Goal: Information Seeking & Learning: Compare options

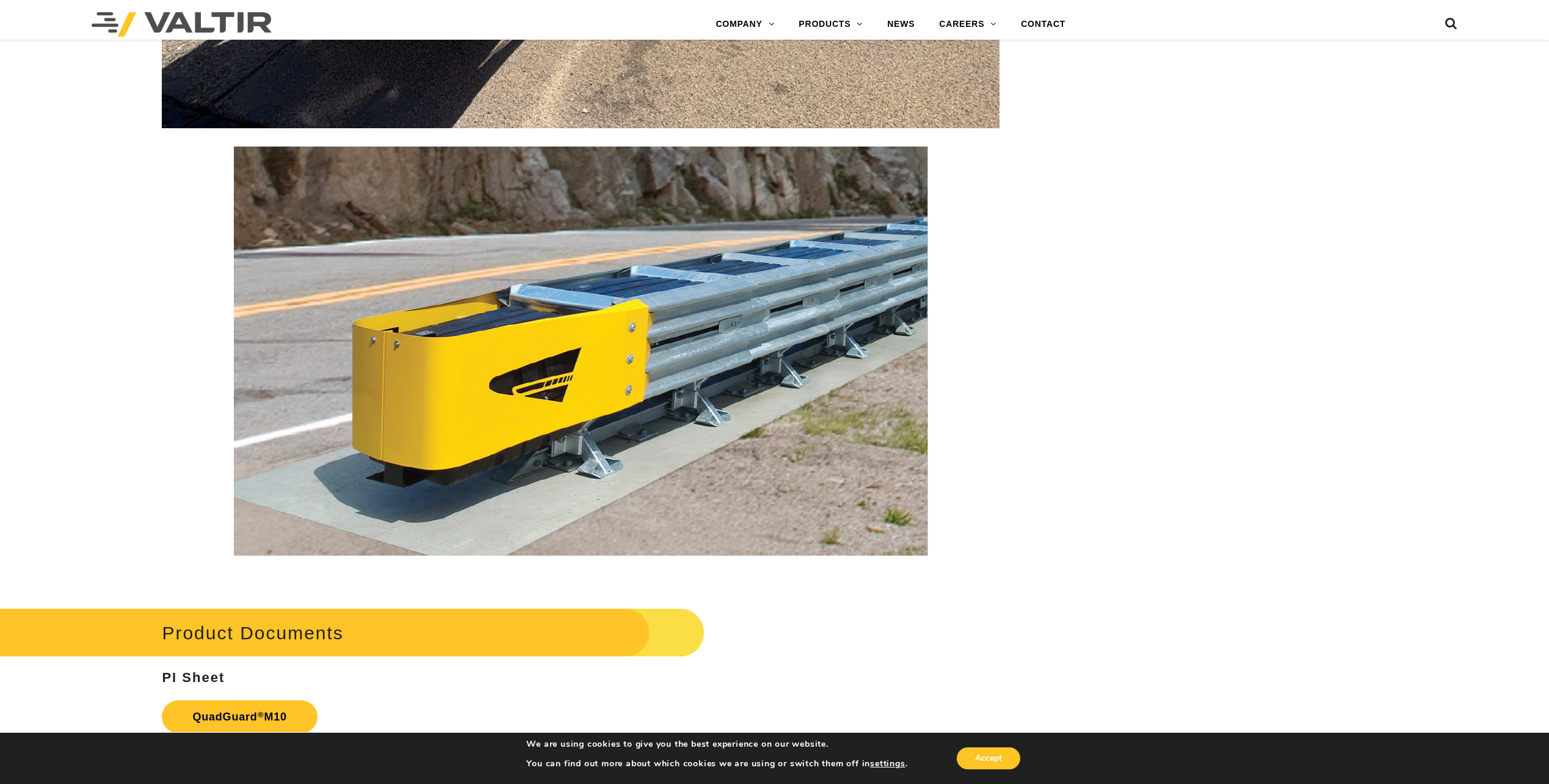
scroll to position [5505, 0]
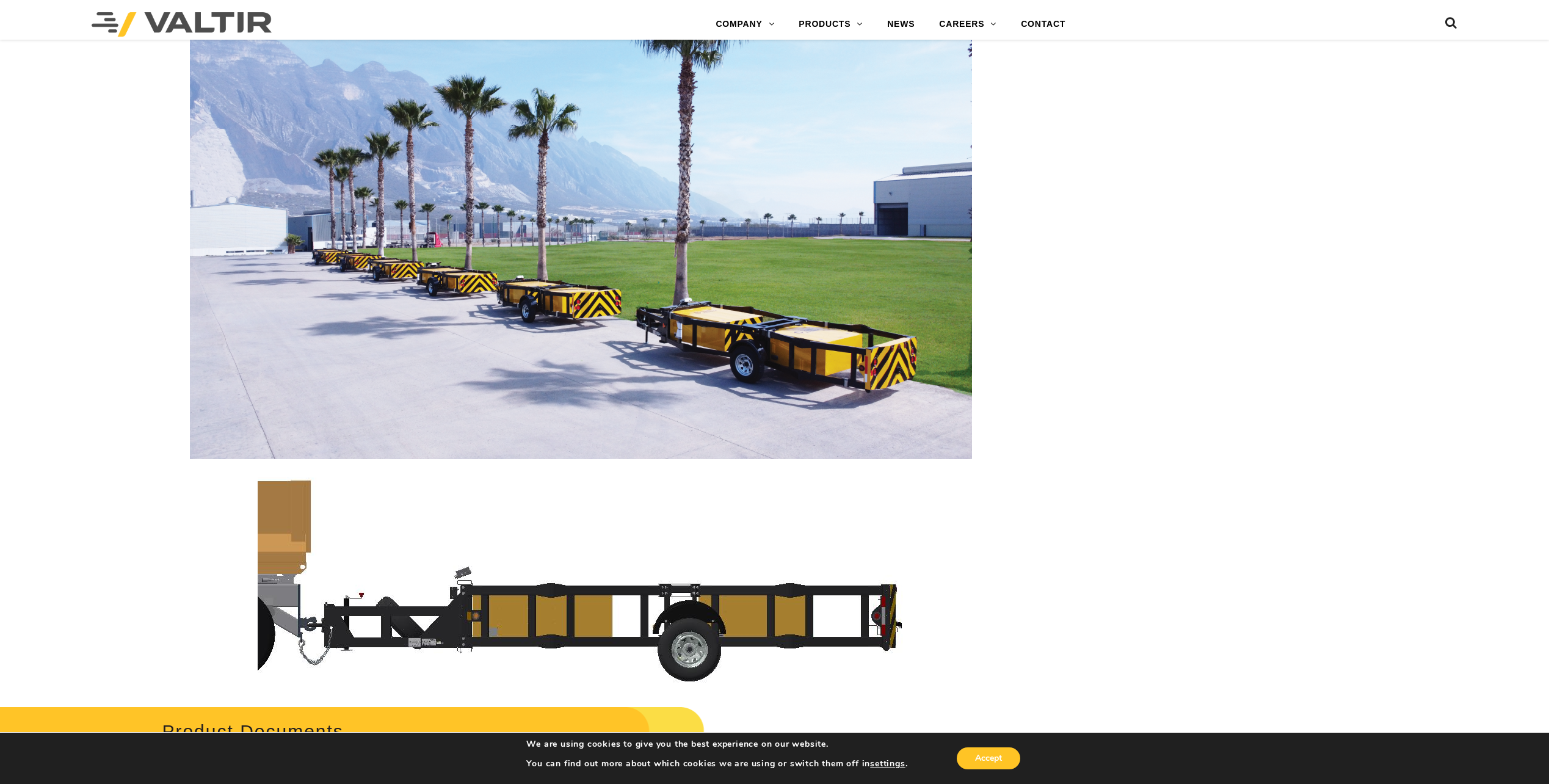
scroll to position [3967, 0]
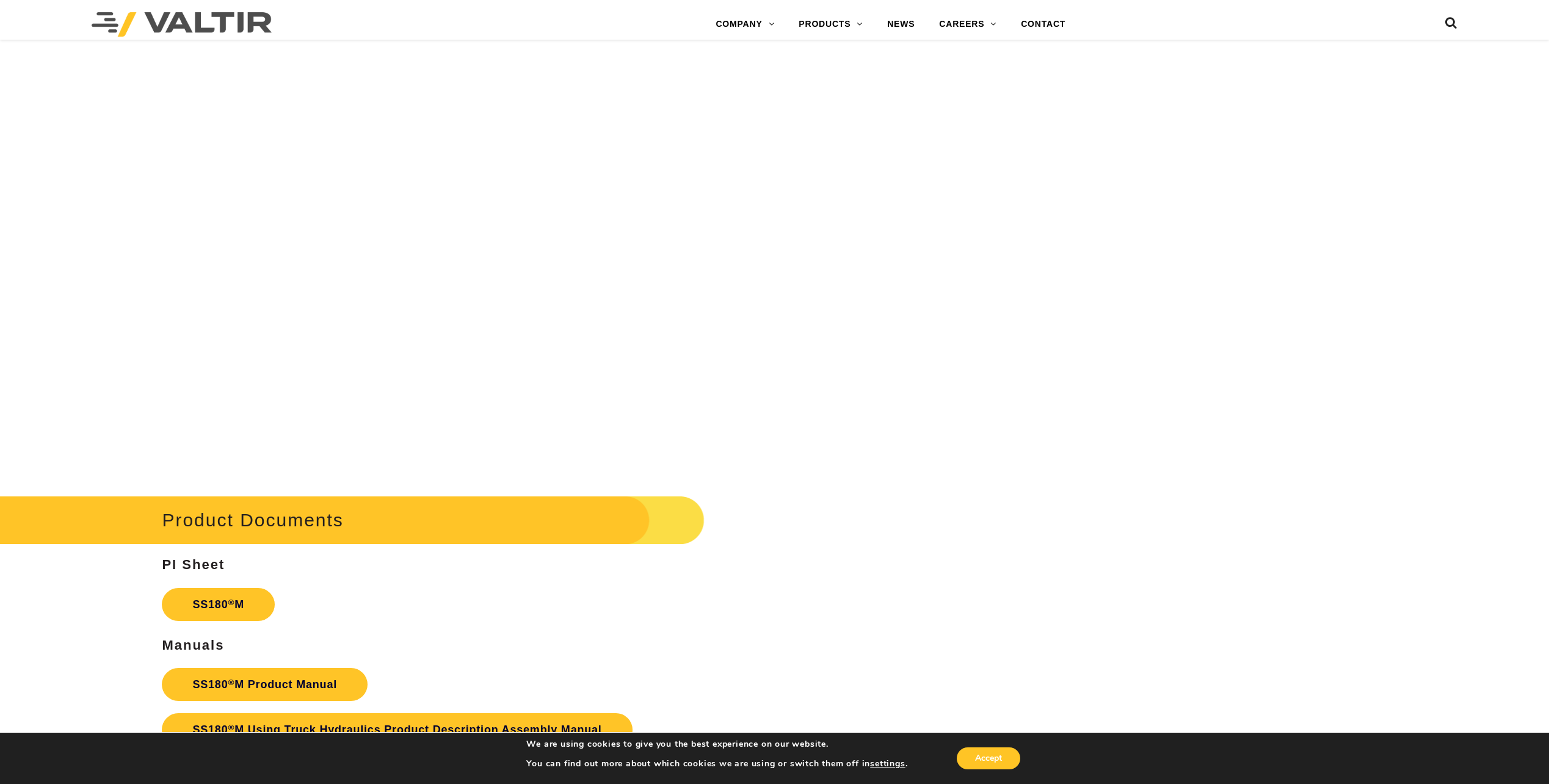
scroll to position [5392, 0]
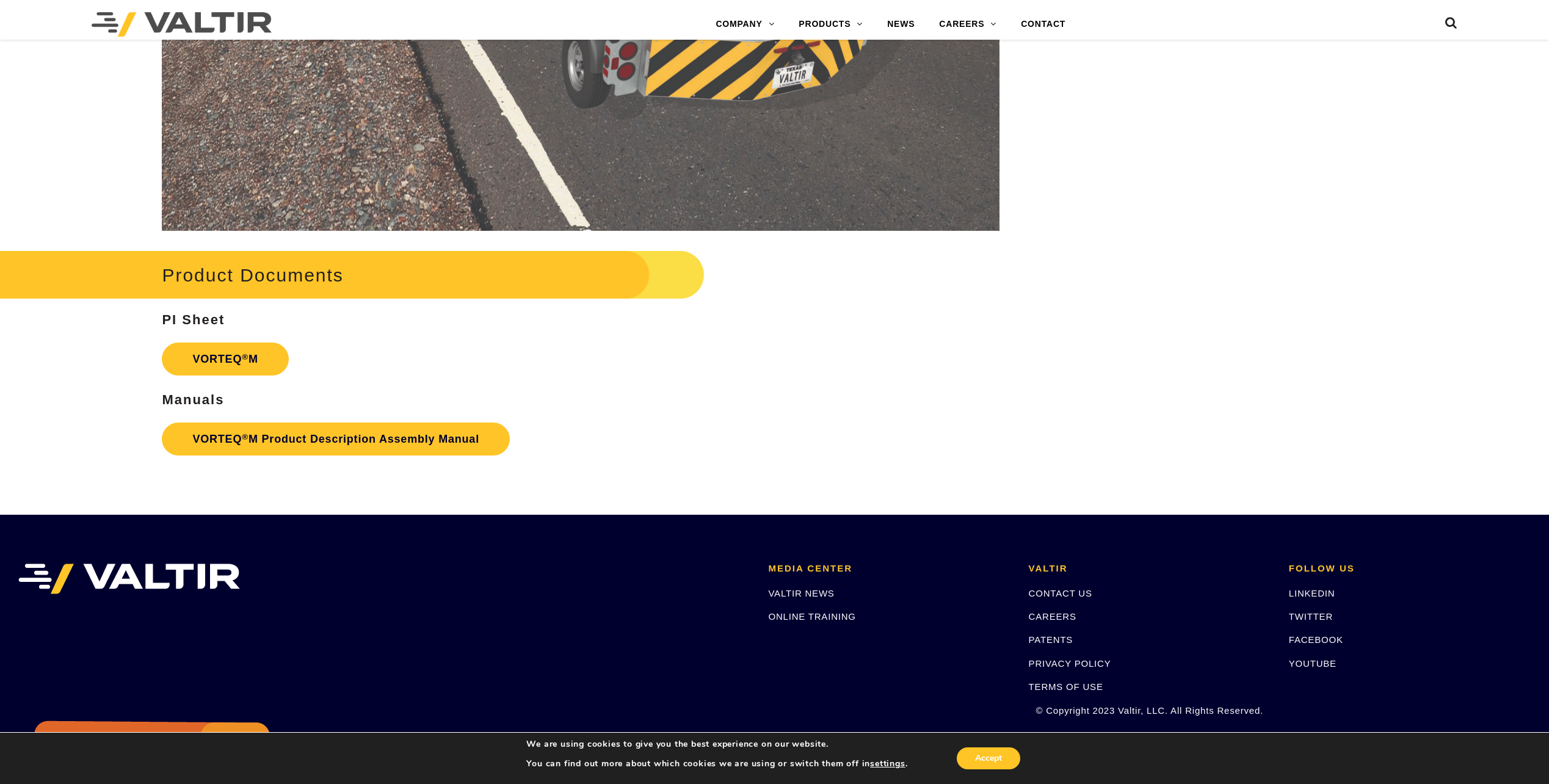
scroll to position [2722, 0]
